Goal: Transaction & Acquisition: Download file/media

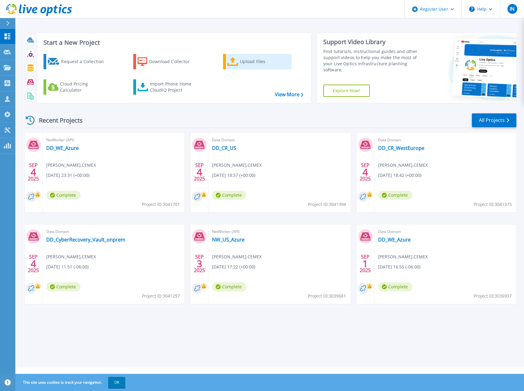
click at [232, 62] on icon at bounding box center [232, 61] width 11 height 9
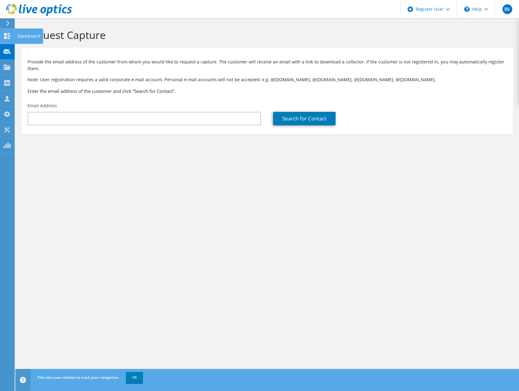
click at [4, 38] on use at bounding box center [7, 36] width 6 height 6
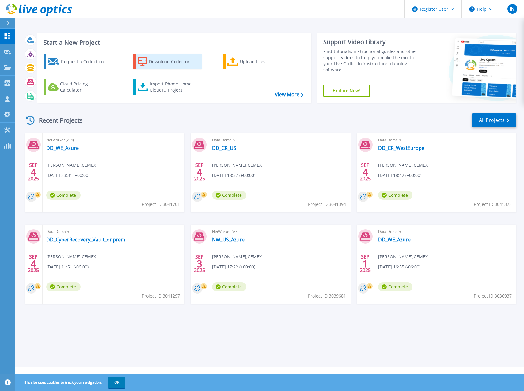
click at [163, 61] on div "Download Collector" at bounding box center [173, 61] width 49 height 12
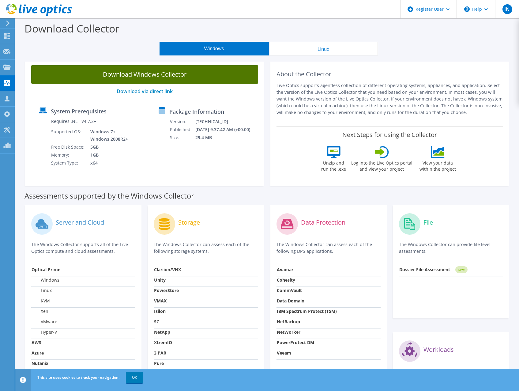
click at [180, 71] on link "Download Windows Collector" at bounding box center [144, 74] width 227 height 18
